Goal: Task Accomplishment & Management: Use online tool/utility

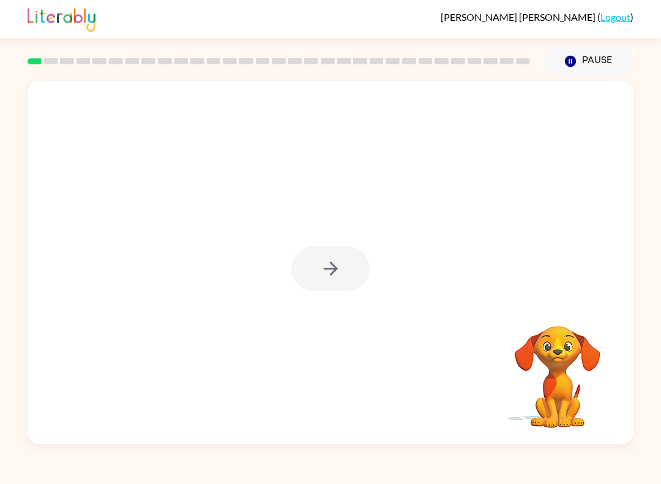
click at [318, 250] on div at bounding box center [330, 268] width 78 height 45
click at [343, 273] on div at bounding box center [330, 268] width 78 height 45
click at [325, 260] on div at bounding box center [330, 268] width 78 height 45
click at [312, 260] on div at bounding box center [330, 268] width 78 height 45
click at [317, 270] on button "button" at bounding box center [330, 268] width 78 height 45
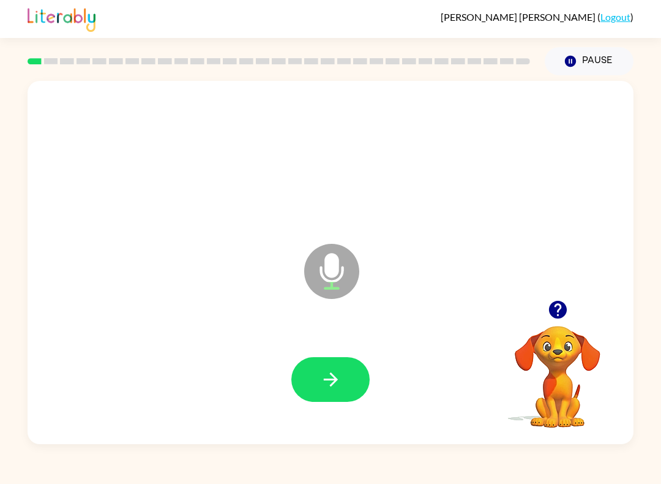
click at [316, 362] on button "button" at bounding box center [330, 379] width 78 height 45
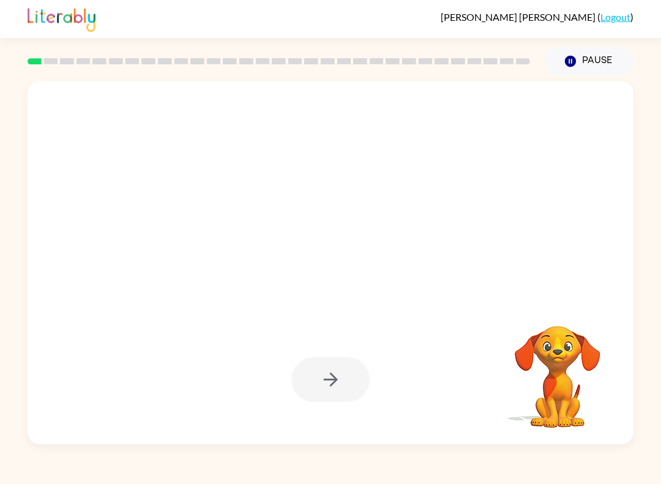
click at [337, 369] on div at bounding box center [330, 379] width 78 height 45
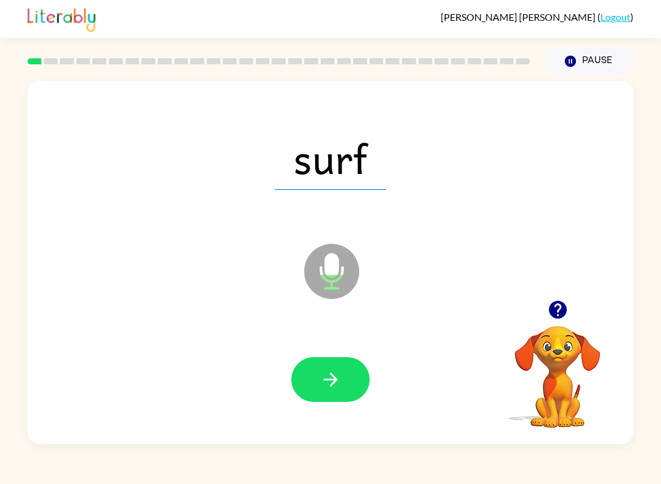
click at [304, 389] on button "button" at bounding box center [330, 379] width 78 height 45
click at [303, 370] on button "button" at bounding box center [330, 379] width 78 height 45
click at [312, 386] on button "button" at bounding box center [330, 379] width 78 height 45
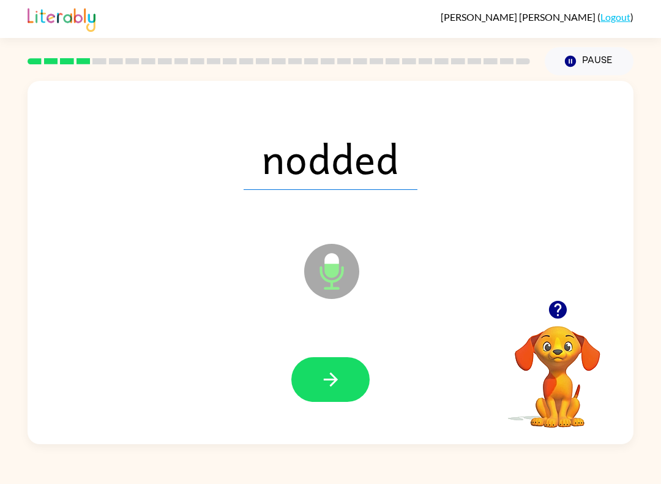
click at [347, 366] on button "button" at bounding box center [330, 379] width 78 height 45
click at [322, 369] on button "button" at bounding box center [330, 379] width 78 height 45
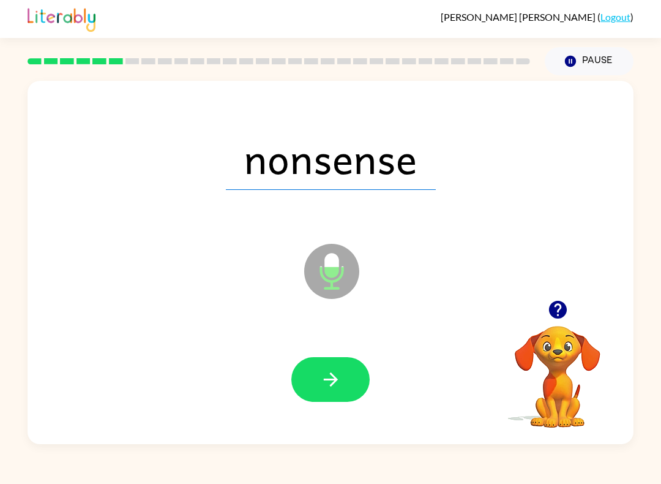
click at [313, 389] on button "button" at bounding box center [330, 379] width 78 height 45
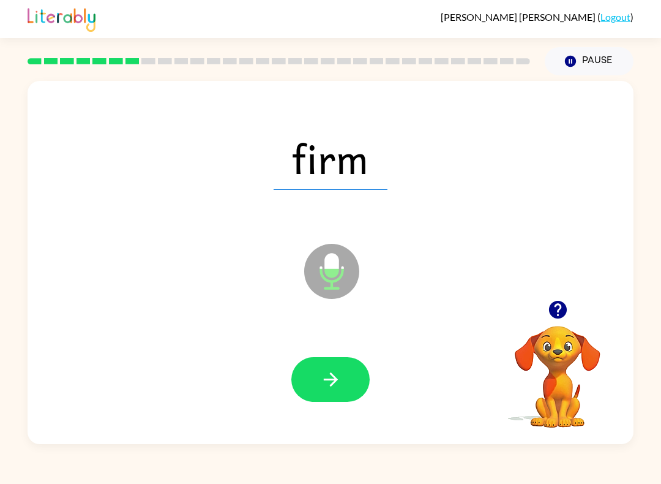
click at [310, 380] on button "button" at bounding box center [330, 379] width 78 height 45
click at [350, 363] on button "button" at bounding box center [330, 379] width 78 height 45
click at [326, 368] on button "button" at bounding box center [330, 379] width 78 height 45
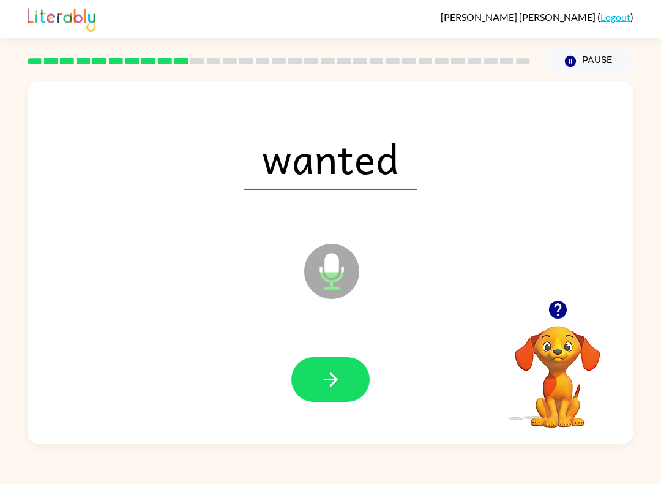
click at [334, 378] on icon "button" at bounding box center [330, 379] width 14 height 14
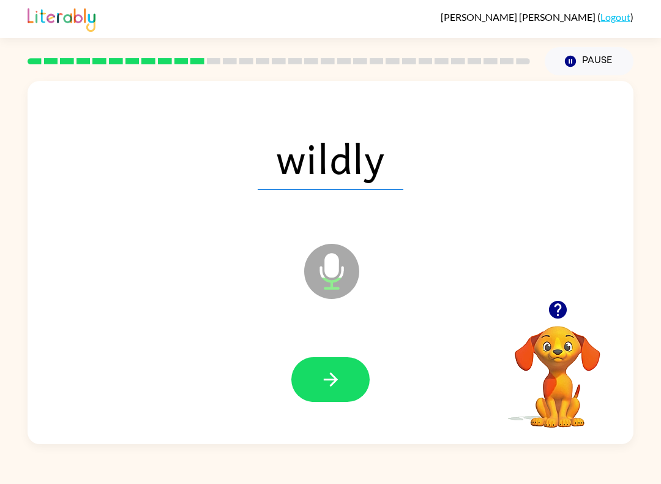
click at [316, 377] on button "button" at bounding box center [330, 379] width 78 height 45
click at [299, 367] on button "button" at bounding box center [330, 379] width 78 height 45
click at [299, 384] on button "button" at bounding box center [330, 379] width 78 height 45
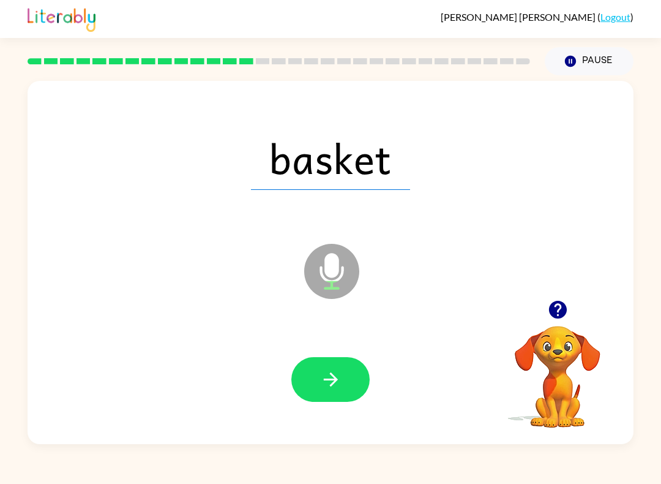
click at [334, 384] on icon "button" at bounding box center [330, 379] width 14 height 14
click at [349, 396] on button "button" at bounding box center [330, 379] width 78 height 45
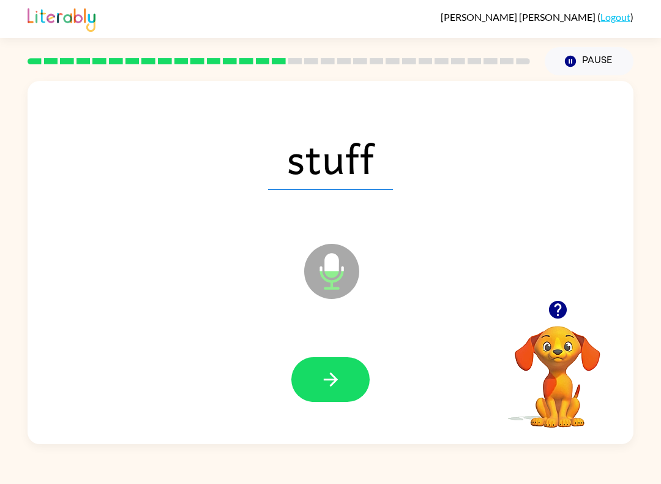
click at [342, 383] on button "button" at bounding box center [330, 379] width 78 height 45
click at [334, 367] on button "button" at bounding box center [330, 379] width 78 height 45
click at [322, 375] on icon "button" at bounding box center [330, 379] width 21 height 21
click at [359, 394] on button "button" at bounding box center [330, 379] width 78 height 45
click at [339, 377] on icon "button" at bounding box center [330, 379] width 21 height 21
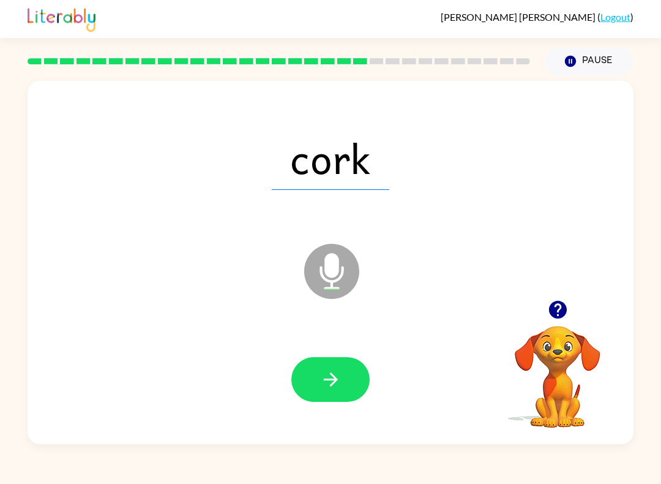
click at [337, 385] on icon "button" at bounding box center [330, 379] width 21 height 21
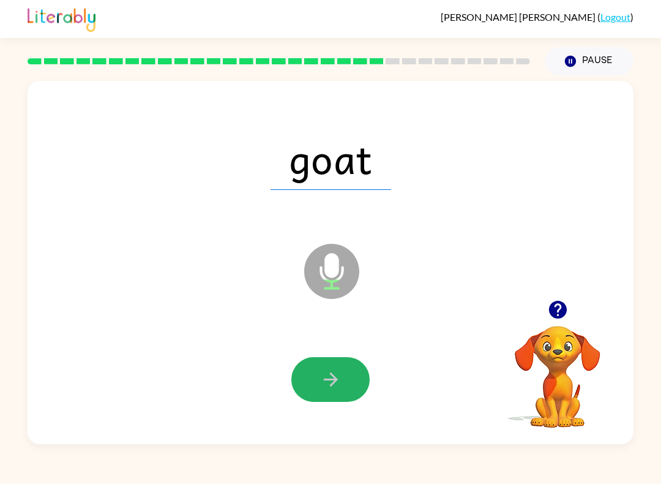
click at [336, 379] on icon "button" at bounding box center [330, 379] width 14 height 14
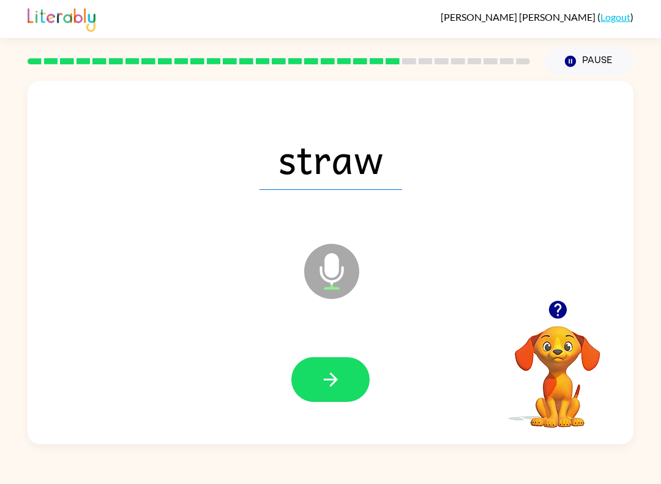
click at [350, 378] on button "button" at bounding box center [330, 379] width 78 height 45
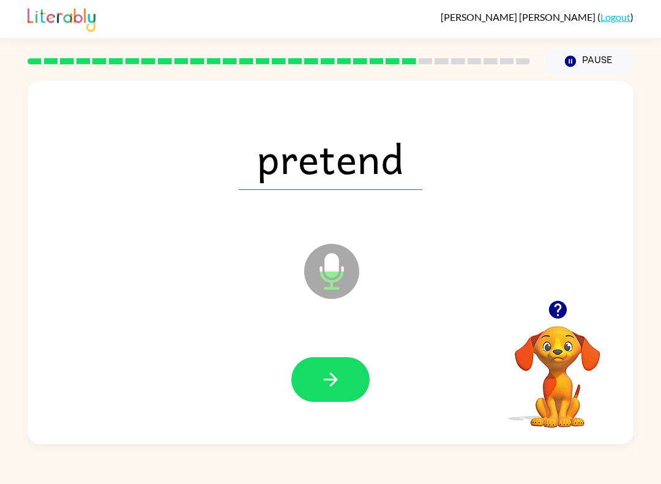
click at [347, 386] on button "button" at bounding box center [330, 379] width 78 height 45
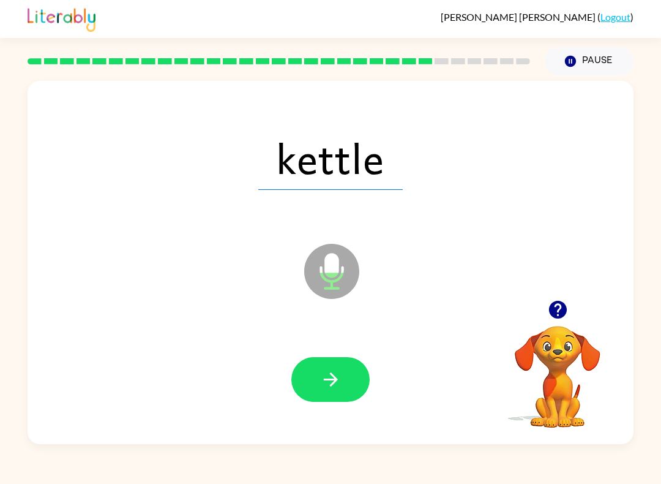
click at [323, 373] on icon "button" at bounding box center [330, 379] width 21 height 21
click at [322, 375] on icon "button" at bounding box center [330, 379] width 21 height 21
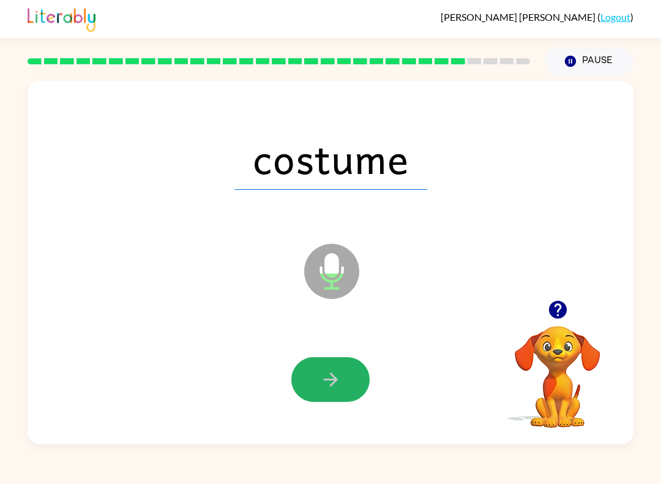
click at [344, 379] on button "button" at bounding box center [330, 379] width 78 height 45
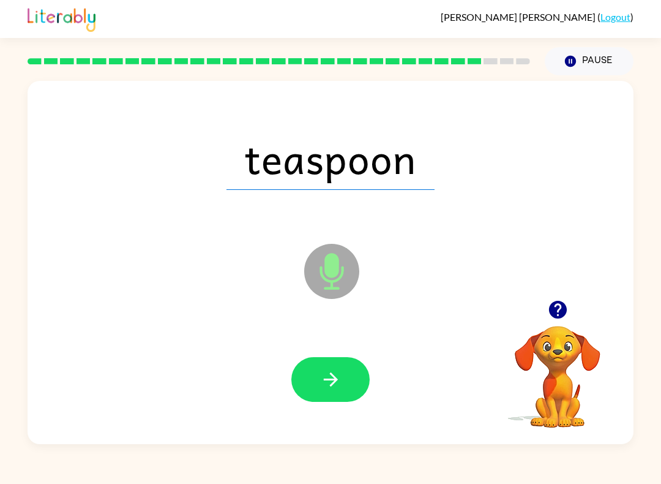
click at [415, 362] on div at bounding box center [331, 379] width 582 height 105
click at [360, 384] on button "button" at bounding box center [330, 379] width 78 height 45
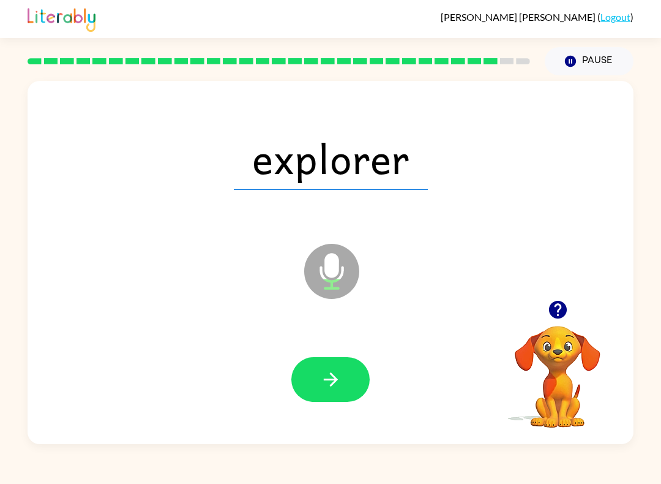
click at [324, 375] on icon "button" at bounding box center [330, 379] width 21 height 21
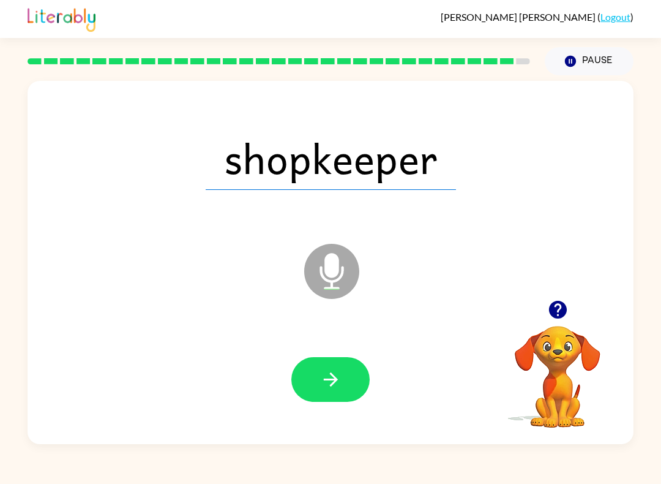
click at [346, 394] on button "button" at bounding box center [330, 379] width 78 height 45
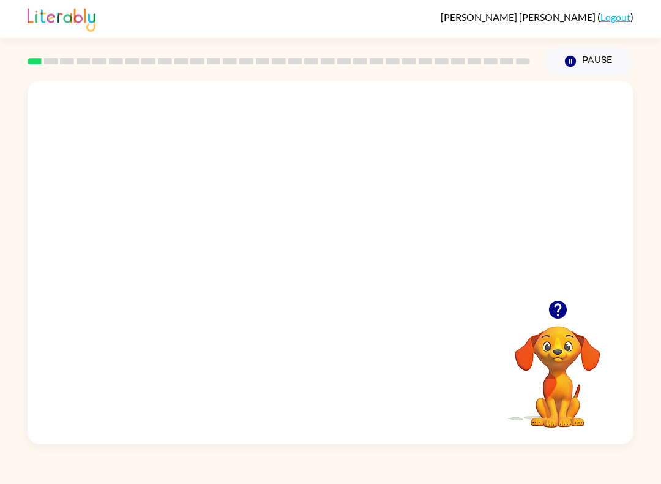
click at [368, 122] on video "Your browser must support playing .mp4 files to use Literably. Please try using…" at bounding box center [331, 190] width 606 height 219
click at [351, 282] on div at bounding box center [330, 268] width 78 height 45
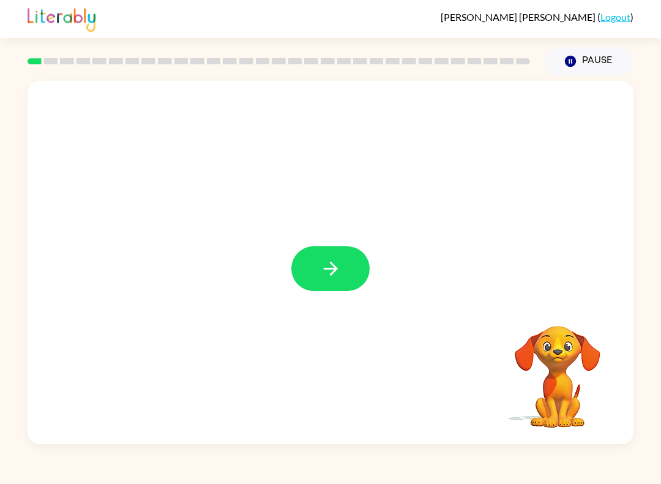
click at [330, 276] on icon "button" at bounding box center [330, 268] width 21 height 21
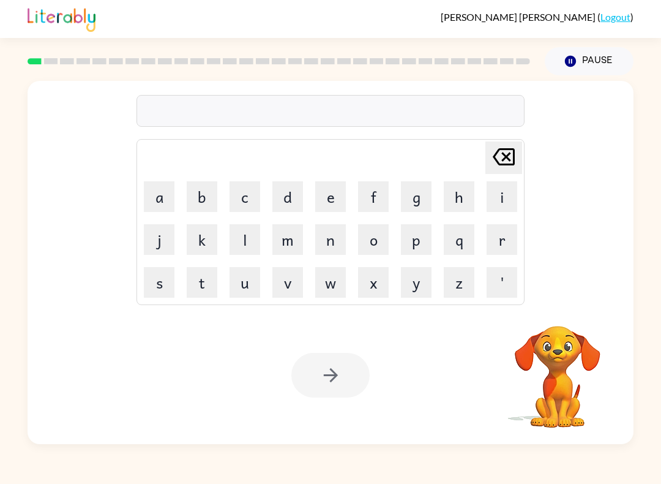
click at [377, 94] on div "[PERSON_NAME] last character input a b c d e f g h i j k l m n o p q r s t u v …" at bounding box center [331, 191] width 388 height 228
click at [385, 105] on div at bounding box center [331, 111] width 388 height 32
click at [380, 107] on div at bounding box center [331, 111] width 388 height 32
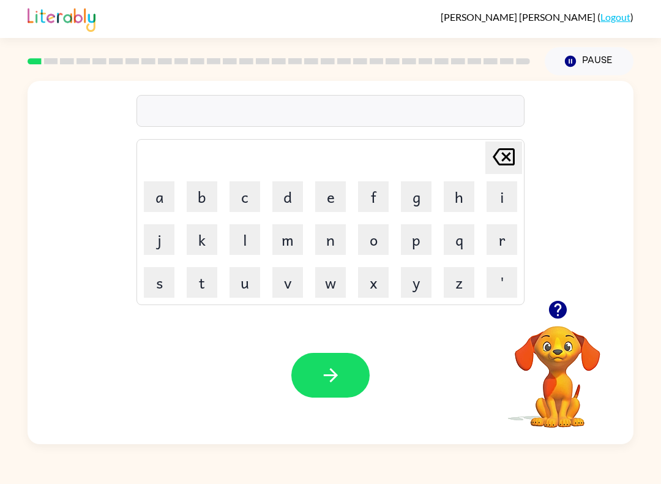
click at [428, 103] on div at bounding box center [331, 111] width 388 height 32
click at [453, 113] on div at bounding box center [331, 111] width 388 height 32
click at [340, 122] on div "beg" at bounding box center [330, 112] width 381 height 26
click at [345, 369] on button "button" at bounding box center [330, 375] width 78 height 45
click at [555, 321] on button "button" at bounding box center [558, 309] width 31 height 31
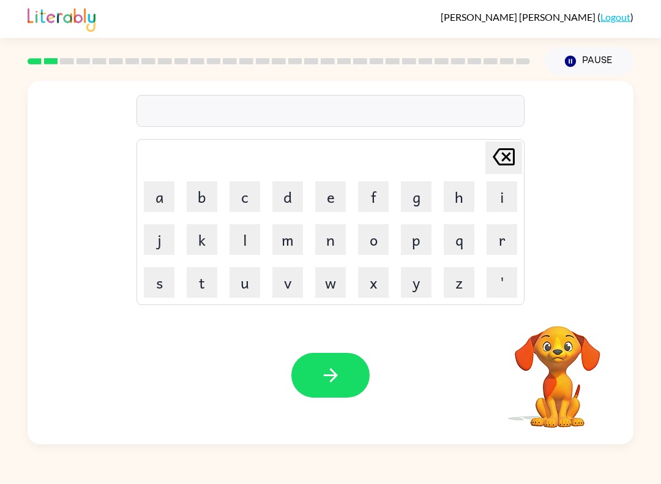
click at [554, 311] on video "Your browser must support playing .mp4 files to use Literably. Please try using…" at bounding box center [558, 368] width 122 height 122
click at [352, 380] on button "button" at bounding box center [330, 375] width 78 height 45
click at [303, 364] on button "button" at bounding box center [330, 375] width 78 height 45
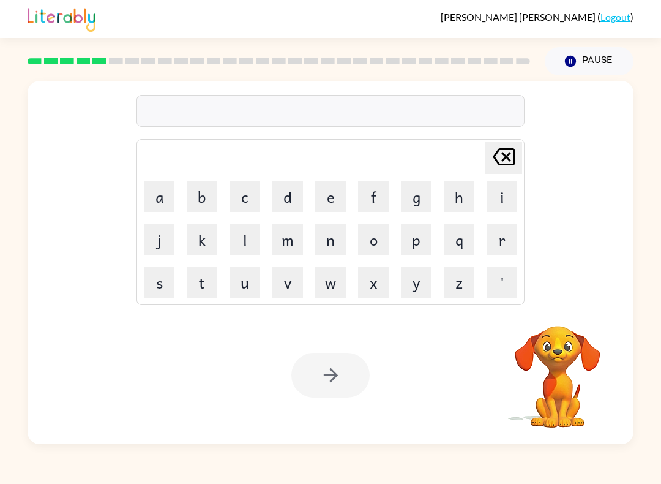
click at [332, 372] on div at bounding box center [330, 375] width 78 height 45
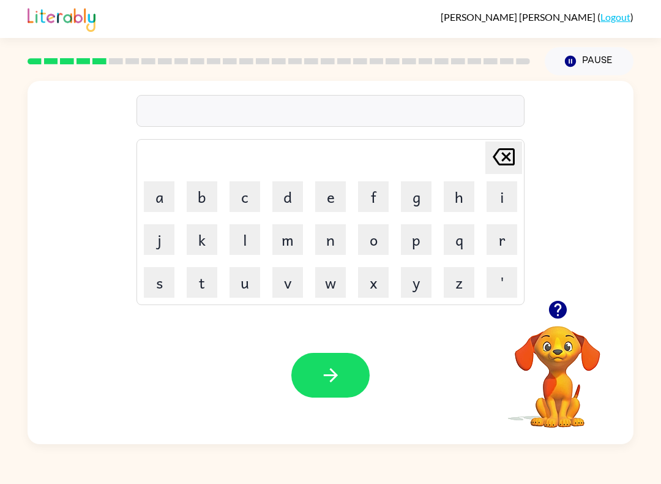
click at [345, 196] on button "e" at bounding box center [330, 196] width 31 height 31
click at [360, 227] on button "o" at bounding box center [373, 239] width 31 height 31
click at [367, 253] on button "o" at bounding box center [373, 239] width 31 height 31
click at [369, 255] on td "o" at bounding box center [374, 240] width 42 height 42
click at [297, 254] on button "m" at bounding box center [288, 239] width 31 height 31
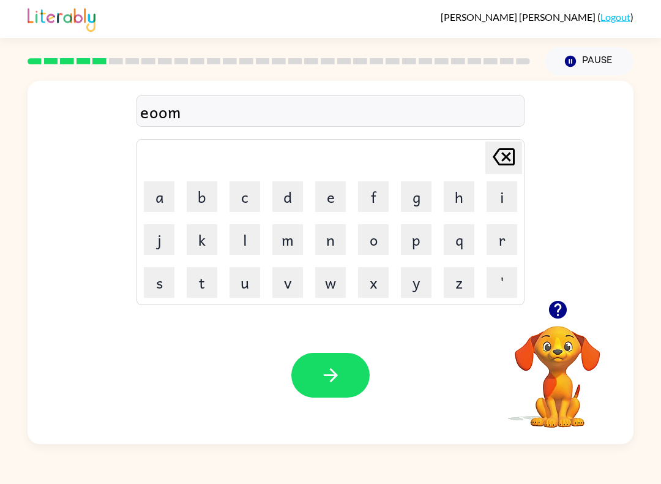
click at [301, 258] on td "m" at bounding box center [288, 240] width 42 height 42
click at [315, 246] on button "n" at bounding box center [330, 239] width 31 height 31
click at [506, 181] on button "i" at bounding box center [502, 196] width 31 height 31
click at [504, 179] on td "i" at bounding box center [502, 197] width 42 height 42
click at [509, 162] on icon "[PERSON_NAME] last character input" at bounding box center [503, 156] width 29 height 29
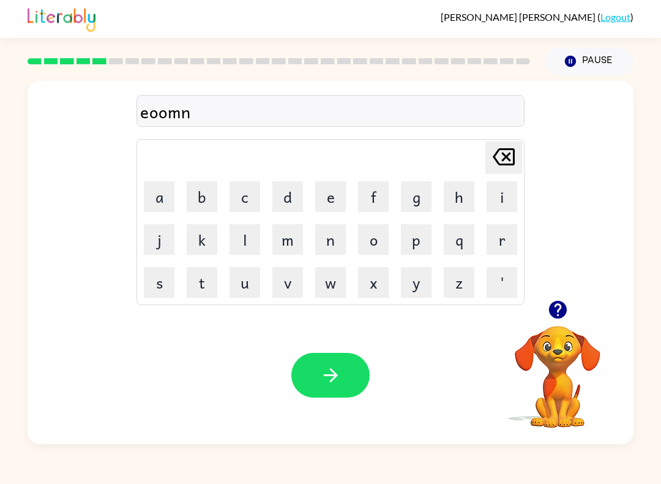
click at [509, 162] on icon "[PERSON_NAME] last character input" at bounding box center [503, 156] width 29 height 29
click at [513, 145] on icon "[PERSON_NAME] last character input" at bounding box center [503, 156] width 29 height 29
click at [347, 373] on button "button" at bounding box center [330, 375] width 78 height 45
click at [408, 73] on div at bounding box center [278, 61] width 517 height 43
click at [320, 388] on button "button" at bounding box center [330, 375] width 78 height 45
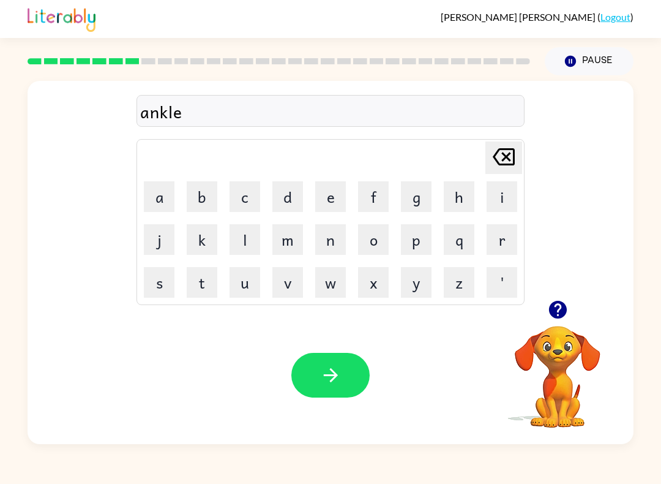
click at [612, 225] on div "ankle Delete Delete last character input a b c d e f g h i j k l m n o p q r s …" at bounding box center [331, 190] width 606 height 219
click at [358, 380] on button "button" at bounding box center [330, 375] width 78 height 45
click at [333, 397] on button "button" at bounding box center [330, 375] width 78 height 45
click at [352, 378] on div at bounding box center [330, 375] width 78 height 45
click at [353, 388] on button "button" at bounding box center [330, 375] width 78 height 45
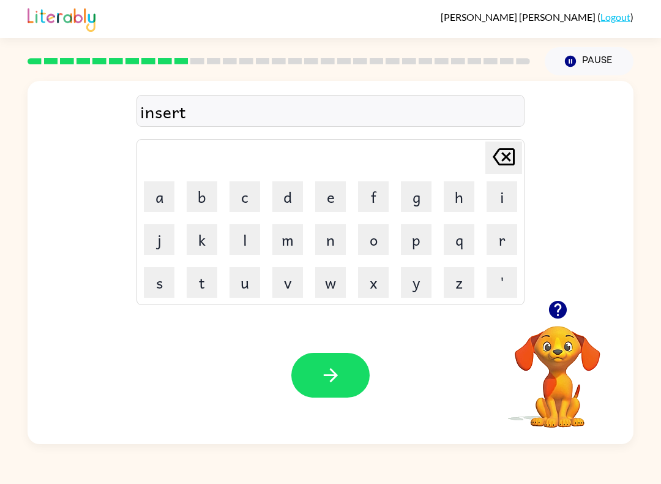
click at [348, 374] on button "button" at bounding box center [330, 375] width 78 height 45
click at [328, 342] on div "Your browser must support playing .mp4 files to use Literably. Please try using…" at bounding box center [331, 375] width 606 height 138
click at [356, 363] on button "button" at bounding box center [330, 375] width 78 height 45
click at [336, 348] on div "Your browser must support playing .mp4 files to use Literably. Please try using…" at bounding box center [331, 375] width 606 height 138
click at [339, 386] on button "button" at bounding box center [330, 375] width 78 height 45
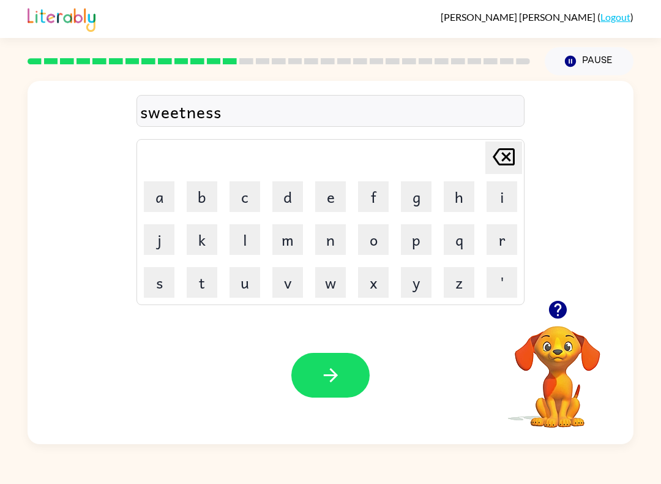
click at [351, 397] on button "button" at bounding box center [330, 375] width 78 height 45
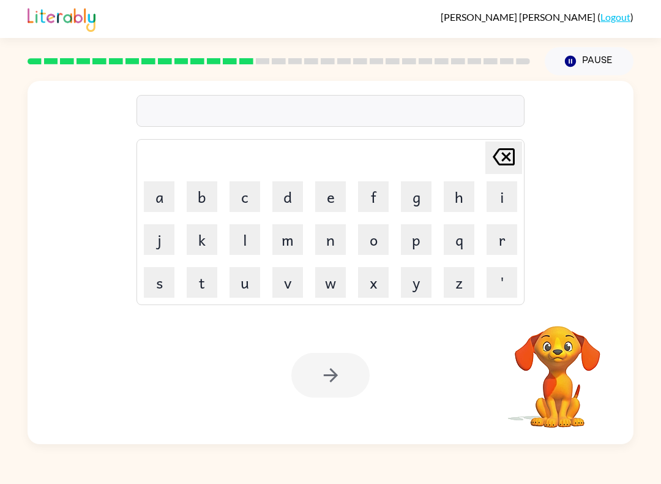
click at [551, 349] on video "Your browser must support playing .mp4 files to use Literably. Please try using…" at bounding box center [558, 368] width 122 height 122
click at [550, 348] on video "Your browser must support playing .mp4 files to use Literably. Please try using…" at bounding box center [558, 368] width 122 height 122
click at [556, 355] on video "Your browser must support playing .mp4 files to use Literably. Please try using…" at bounding box center [558, 368] width 122 height 122
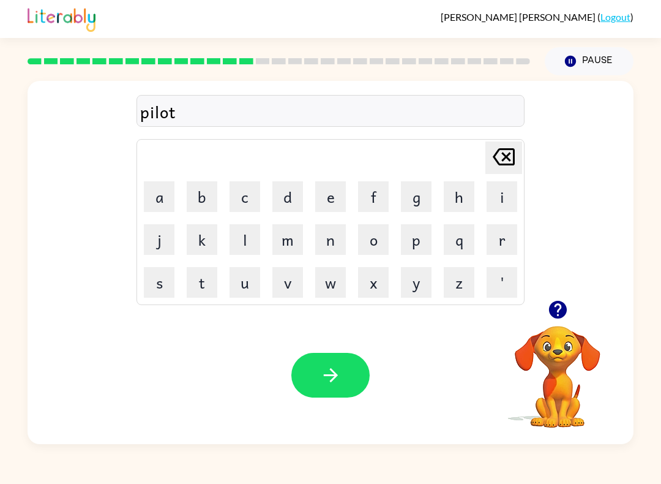
click at [354, 432] on div "Your browser must support playing .mp4 files to use Literably. Please try using…" at bounding box center [331, 375] width 606 height 138
click at [355, 384] on button "button" at bounding box center [330, 375] width 78 height 45
click at [344, 382] on button "button" at bounding box center [330, 375] width 78 height 45
click at [342, 119] on div at bounding box center [331, 111] width 388 height 32
click at [348, 108] on div at bounding box center [331, 111] width 388 height 32
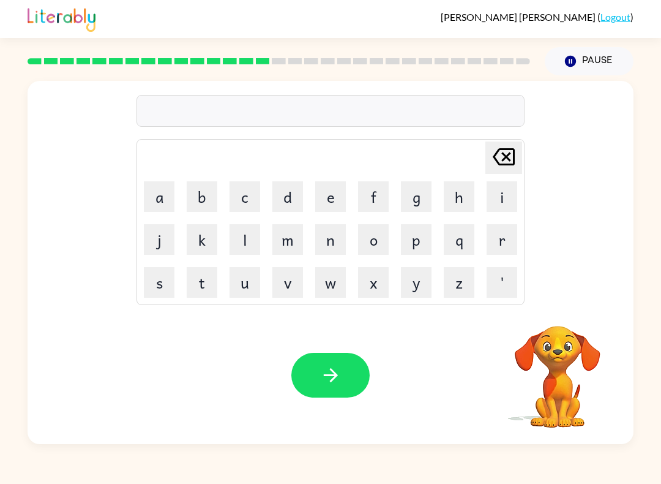
click at [375, 127] on div at bounding box center [331, 111] width 388 height 32
click at [374, 127] on div at bounding box center [331, 111] width 388 height 32
click at [444, 94] on div "[PERSON_NAME] last character input a b c d e f g h i j k l m n o p q r s t u v …" at bounding box center [331, 191] width 388 height 228
click at [457, 113] on div at bounding box center [331, 111] width 388 height 32
click at [457, 119] on div at bounding box center [331, 111] width 388 height 32
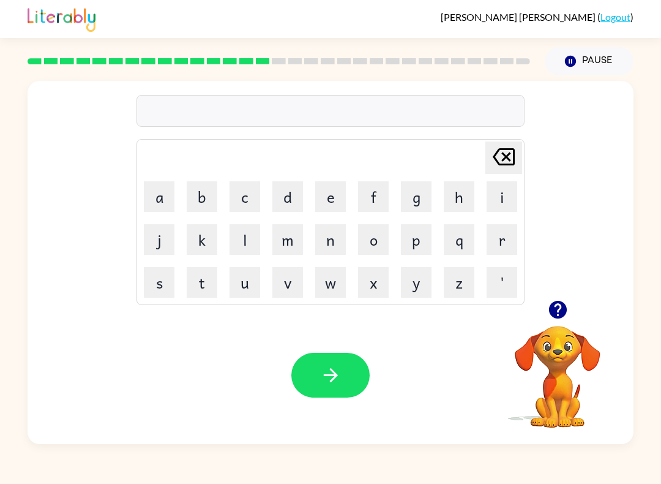
click at [458, 118] on div at bounding box center [331, 111] width 388 height 32
click at [455, 94] on div "[PERSON_NAME] last character input a b c d e f g h i j k l m n o p q r s t u v …" at bounding box center [331, 191] width 388 height 228
click at [376, 113] on div at bounding box center [331, 111] width 388 height 32
click at [334, 397] on button "button" at bounding box center [330, 375] width 78 height 45
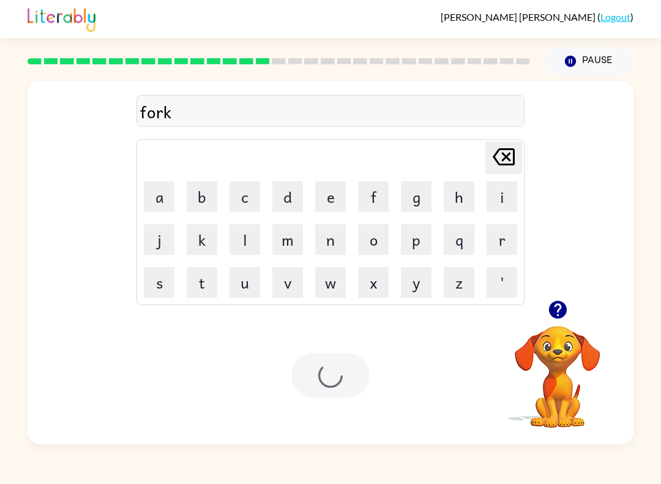
click at [340, 402] on div "Your browser must support playing .mp4 files to use Literably. Please try using…" at bounding box center [331, 375] width 606 height 138
click at [581, 380] on video "Your browser must support playing .mp4 files to use Literably. Please try using…" at bounding box center [558, 368] width 122 height 122
click at [346, 391] on button "button" at bounding box center [330, 375] width 78 height 45
click at [575, 381] on video "Your browser must support playing .mp4 files to use Literably. Please try using…" at bounding box center [558, 368] width 122 height 122
click at [574, 380] on video "Your browser must support playing .mp4 files to use Literably. Please try using…" at bounding box center [558, 368] width 122 height 122
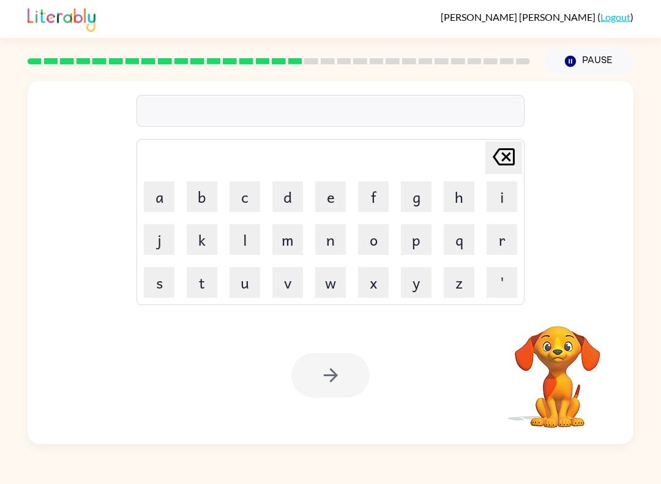
click at [576, 389] on video "Your browser must support playing .mp4 files to use Literably. Please try using…" at bounding box center [558, 368] width 122 height 122
click at [576, 388] on video "Your browser must support playing .mp4 files to use Literably. Please try using…" at bounding box center [558, 368] width 122 height 122
click at [569, 383] on video "Your browser must support playing .mp4 files to use Literably. Please try using…" at bounding box center [558, 368] width 122 height 122
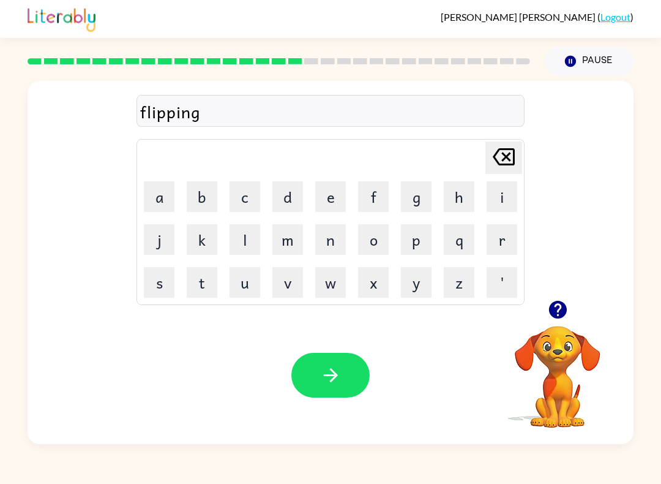
click at [339, 396] on button "button" at bounding box center [330, 375] width 78 height 45
click at [340, 397] on button "button" at bounding box center [330, 375] width 78 height 45
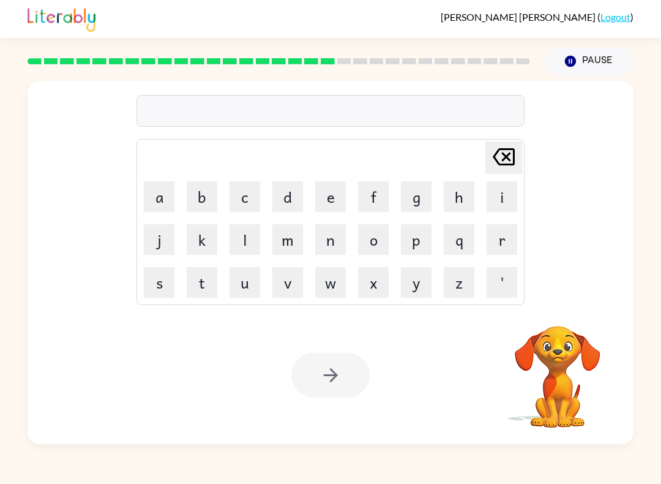
click at [565, 392] on video "Your browser must support playing .mp4 files to use Literably. Please try using…" at bounding box center [558, 368] width 122 height 122
click at [558, 383] on video "Your browser must support playing .mp4 files to use Literably. Please try using…" at bounding box center [558, 368] width 122 height 122
click at [557, 382] on video "Your browser must support playing .mp4 files to use Literably. Please try using…" at bounding box center [558, 368] width 122 height 122
click at [558, 382] on video "Your browser must support playing .mp4 files to use Literably. Please try using…" at bounding box center [558, 368] width 122 height 122
click at [565, 376] on video "Your browser must support playing .mp4 files to use Literably. Please try using…" at bounding box center [558, 368] width 122 height 122
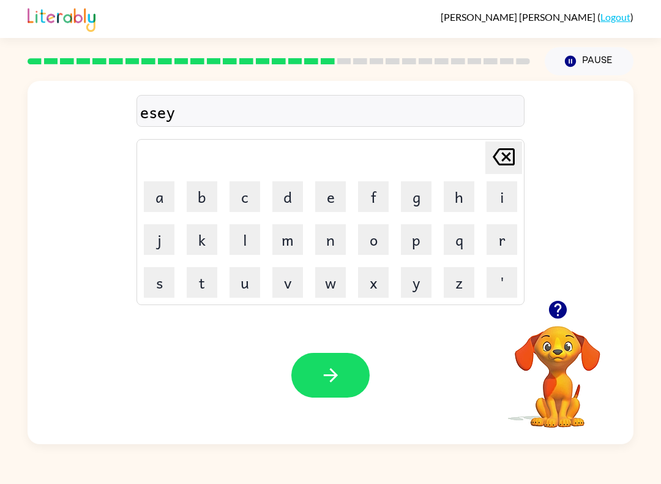
click at [355, 391] on button "button" at bounding box center [330, 375] width 78 height 45
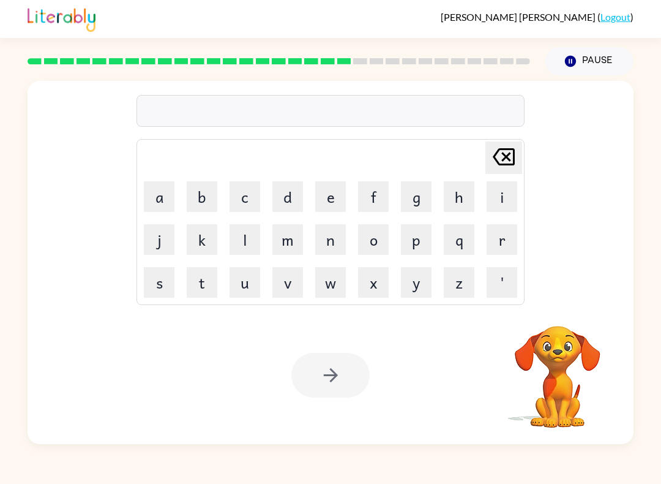
click at [555, 391] on video "Your browser must support playing .mp4 files to use Literably. Please try using…" at bounding box center [558, 368] width 122 height 122
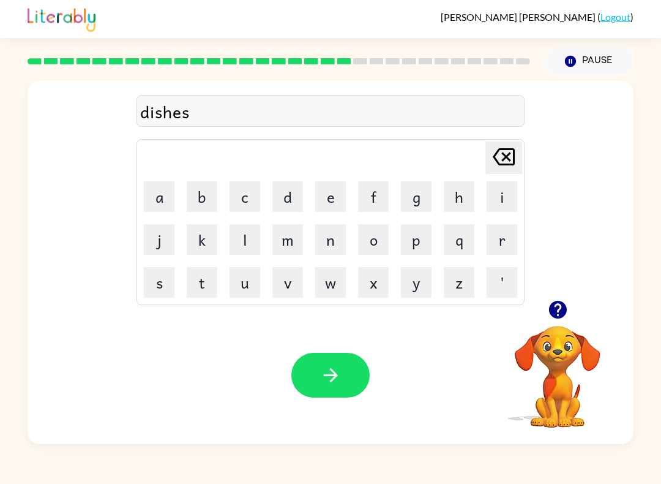
click at [328, 394] on button "button" at bounding box center [330, 375] width 78 height 45
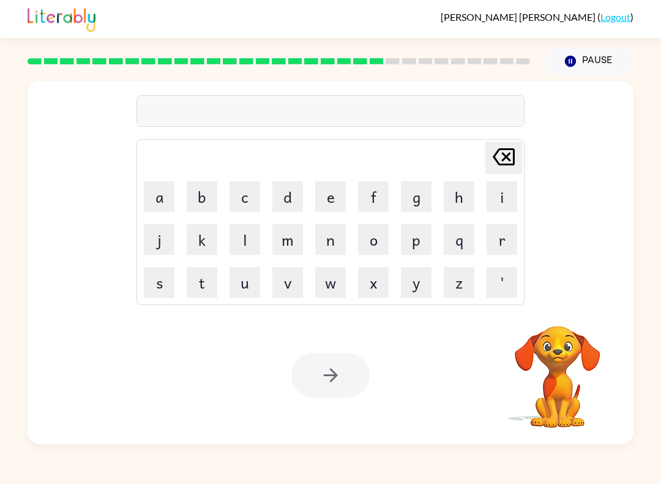
click at [574, 381] on video "Your browser must support playing .mp4 files to use Literably. Please try using…" at bounding box center [558, 368] width 122 height 122
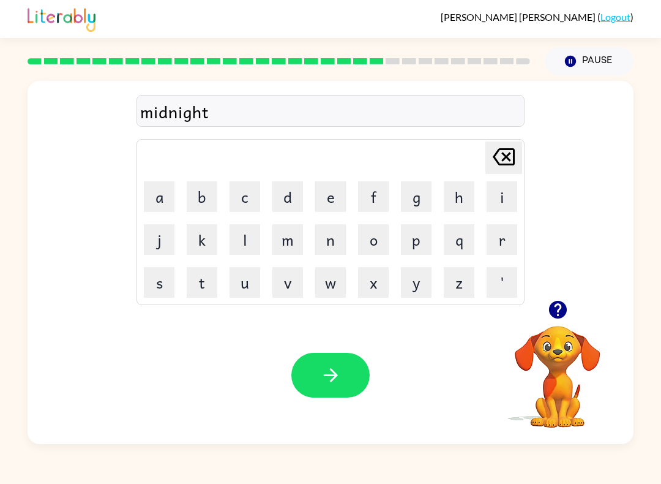
click at [347, 381] on button "button" at bounding box center [330, 375] width 78 height 45
click at [347, 385] on button "button" at bounding box center [330, 375] width 78 height 45
click at [571, 298] on div at bounding box center [558, 309] width 122 height 31
click at [552, 305] on icon "button" at bounding box center [558, 310] width 18 height 18
click at [563, 321] on video "Your browser must support playing .mp4 files to use Literably. Please try using…" at bounding box center [558, 368] width 122 height 122
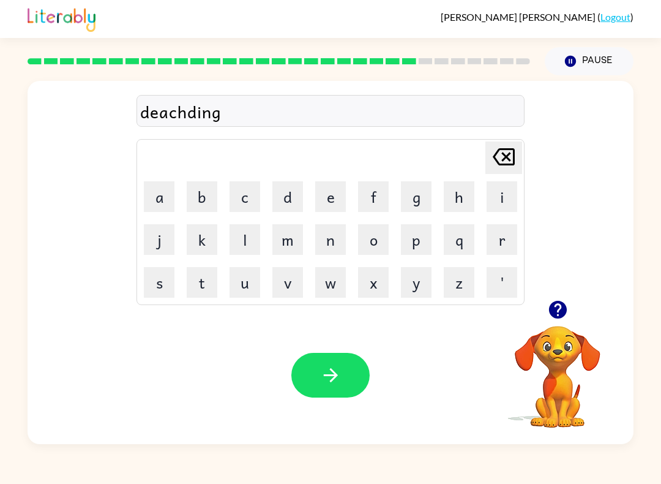
click at [336, 388] on button "button" at bounding box center [330, 375] width 78 height 45
click at [305, 119] on div at bounding box center [331, 111] width 388 height 32
click at [332, 439] on div "Your browser must support playing .mp4 files to use Literably. Please try using…" at bounding box center [331, 375] width 606 height 138
click at [340, 380] on icon "button" at bounding box center [330, 374] width 21 height 21
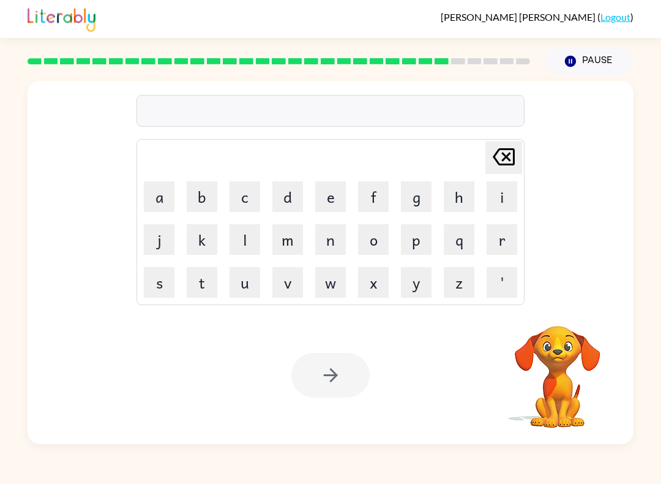
click at [602, 374] on video "Your browser must support playing .mp4 files to use Literably. Please try using…" at bounding box center [558, 368] width 122 height 122
click at [577, 347] on video "Your browser must support playing .mp4 files to use Literably. Please try using…" at bounding box center [558, 368] width 122 height 122
click at [590, 379] on video "Your browser must support playing .mp4 files to use Literably. Please try using…" at bounding box center [558, 368] width 122 height 122
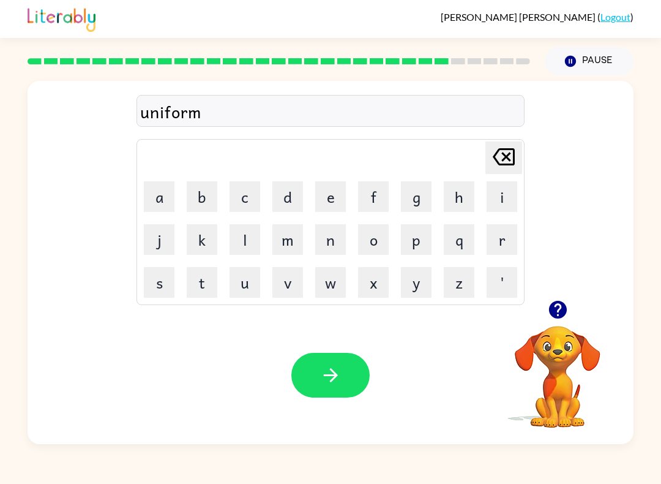
click at [342, 375] on button "button" at bounding box center [330, 375] width 78 height 45
click at [324, 379] on icon "button" at bounding box center [330, 374] width 21 height 21
click at [363, 374] on button "button" at bounding box center [330, 375] width 78 height 45
click at [351, 381] on button "button" at bounding box center [330, 375] width 78 height 45
click at [332, 405] on div "Your browser must support playing .mp4 files to use Literably. Please try using…" at bounding box center [331, 375] width 606 height 138
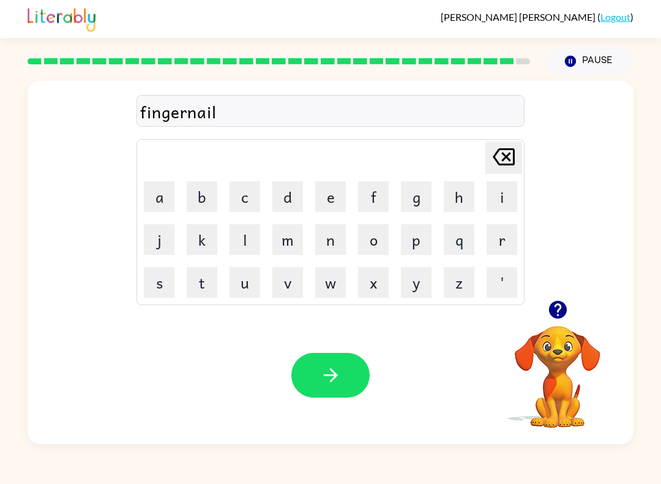
click at [340, 391] on button "button" at bounding box center [330, 375] width 78 height 45
